Goal: Complete application form: Complete application form

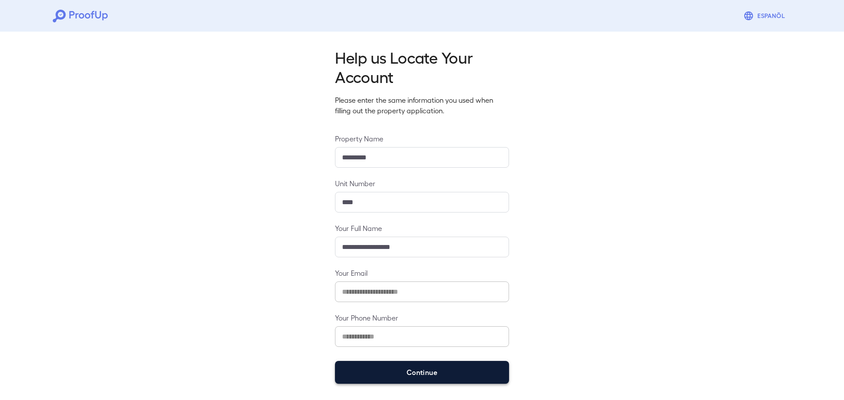
click at [453, 375] on button "Continue" at bounding box center [422, 372] width 174 height 23
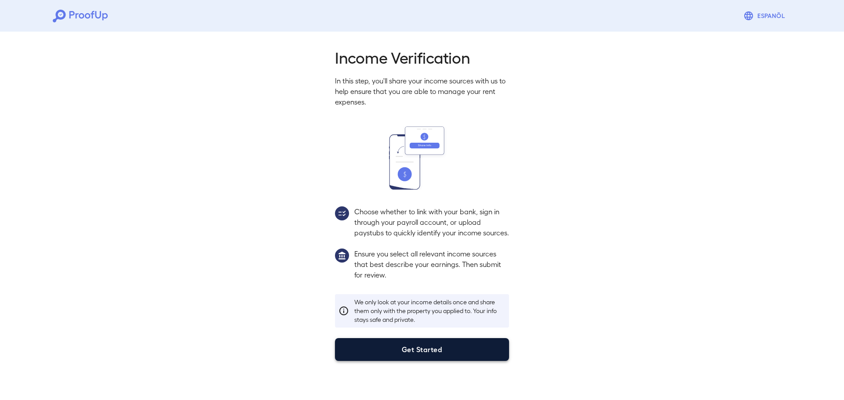
click at [439, 357] on button "Get Started" at bounding box center [422, 350] width 174 height 23
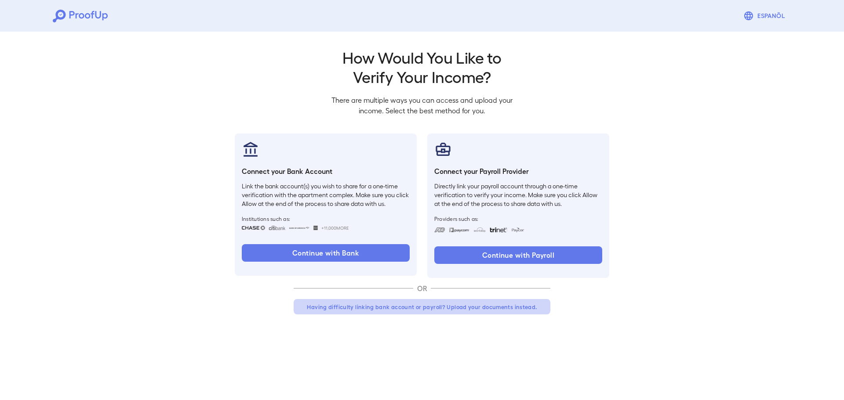
click at [480, 306] on button "Having difficulty linking bank account or payroll? Upload your documents instea…" at bounding box center [422, 307] width 257 height 16
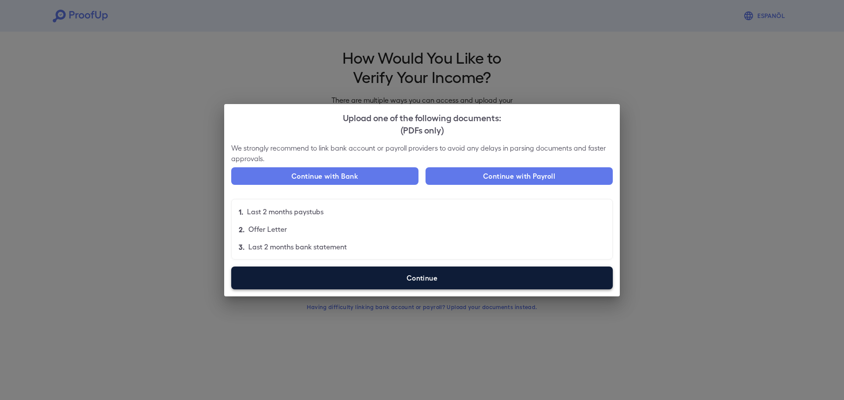
click at [430, 286] on label "Continue" at bounding box center [422, 278] width 382 height 23
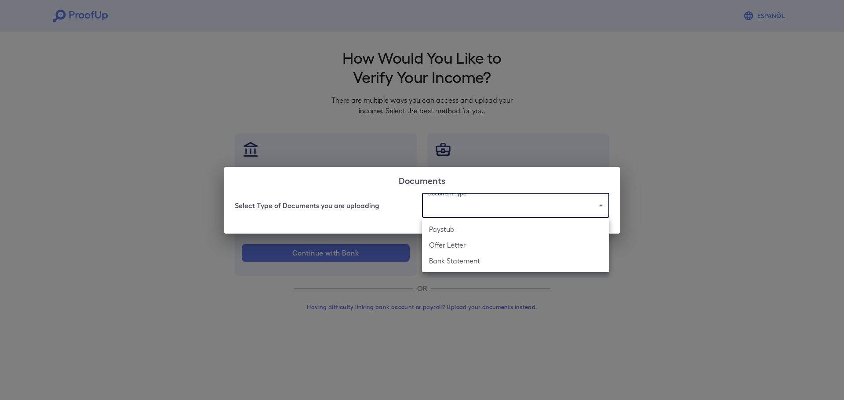
click at [505, 199] on body "Espanõl Go back How Would You Like to Verify Your Income? There are multiple wa…" at bounding box center [422, 168] width 844 height 336
click at [485, 237] on li "Paystub" at bounding box center [515, 230] width 187 height 16
type input "*******"
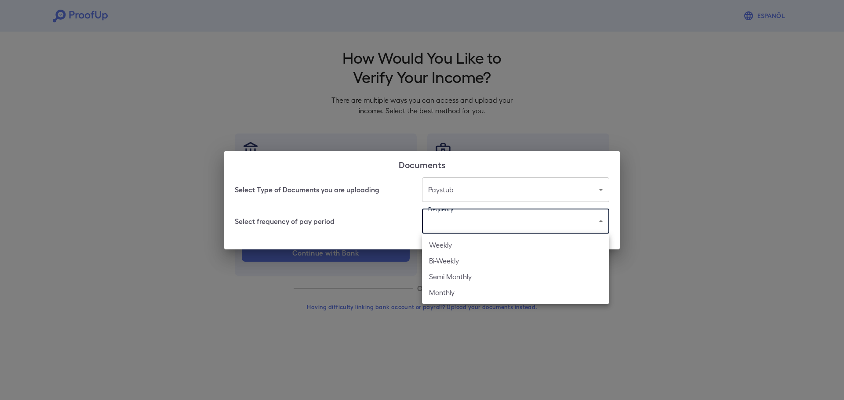
click at [487, 227] on body "Espanõl Go back How Would You Like to Verify Your Income? There are multiple wa…" at bounding box center [422, 168] width 844 height 336
click at [490, 258] on li "Bi-Weekly" at bounding box center [515, 261] width 187 height 16
type input "*********"
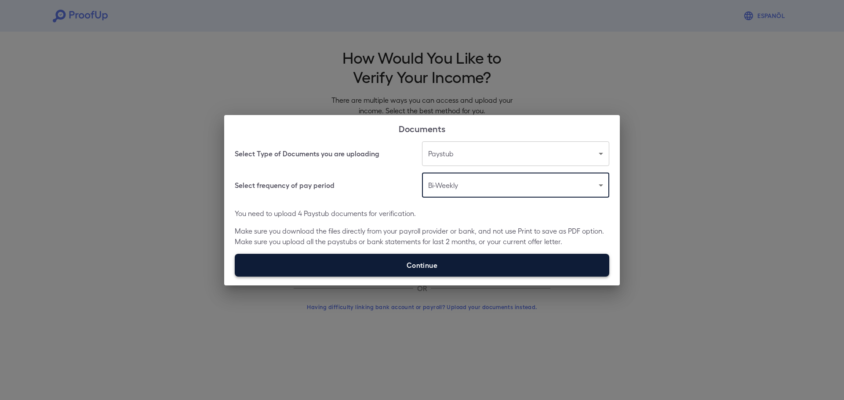
click at [487, 260] on label "Continue" at bounding box center [422, 265] width 375 height 23
click at [235, 277] on input "Continue" at bounding box center [235, 277] width 0 height 0
type input "**********"
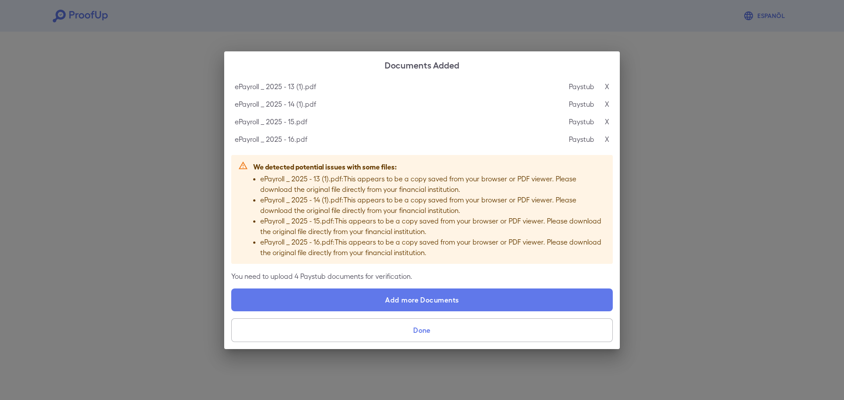
drag, startPoint x: 438, startPoint y: 294, endPoint x: 435, endPoint y: 342, distance: 48.0
click at [435, 342] on div "ePayroll _ 2025 - 13 (1).pdf Paystub X ePayroll _ 2025 - 14 (1).pdf Paystub X e…" at bounding box center [422, 214] width 396 height 272
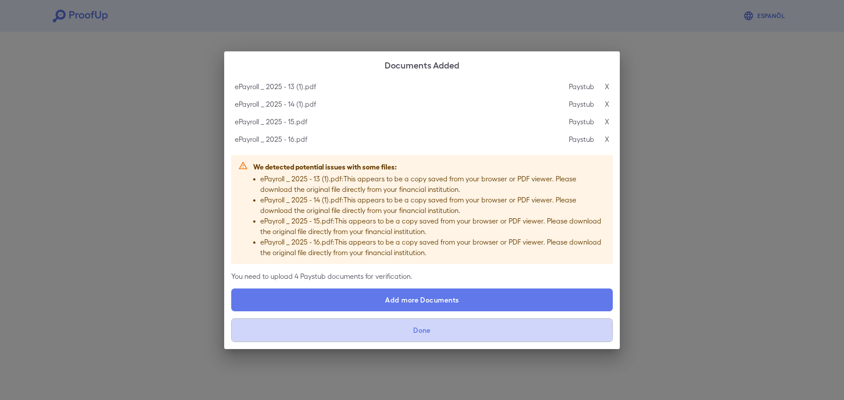
click at [433, 331] on button "Done" at bounding box center [422, 331] width 382 height 24
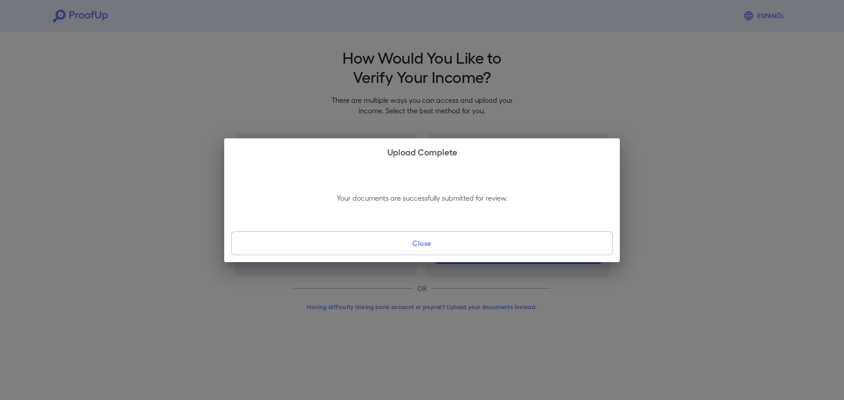
click at [440, 248] on button "Close" at bounding box center [422, 244] width 382 height 24
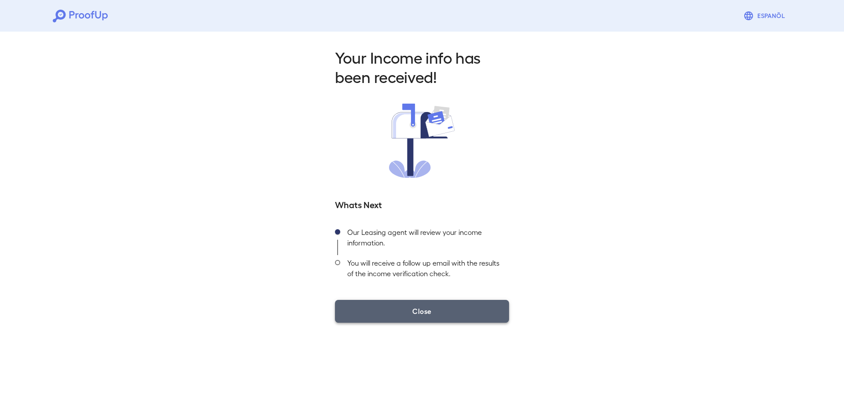
click at [459, 313] on button "Close" at bounding box center [422, 311] width 174 height 23
